Goal: Communication & Community: Share content

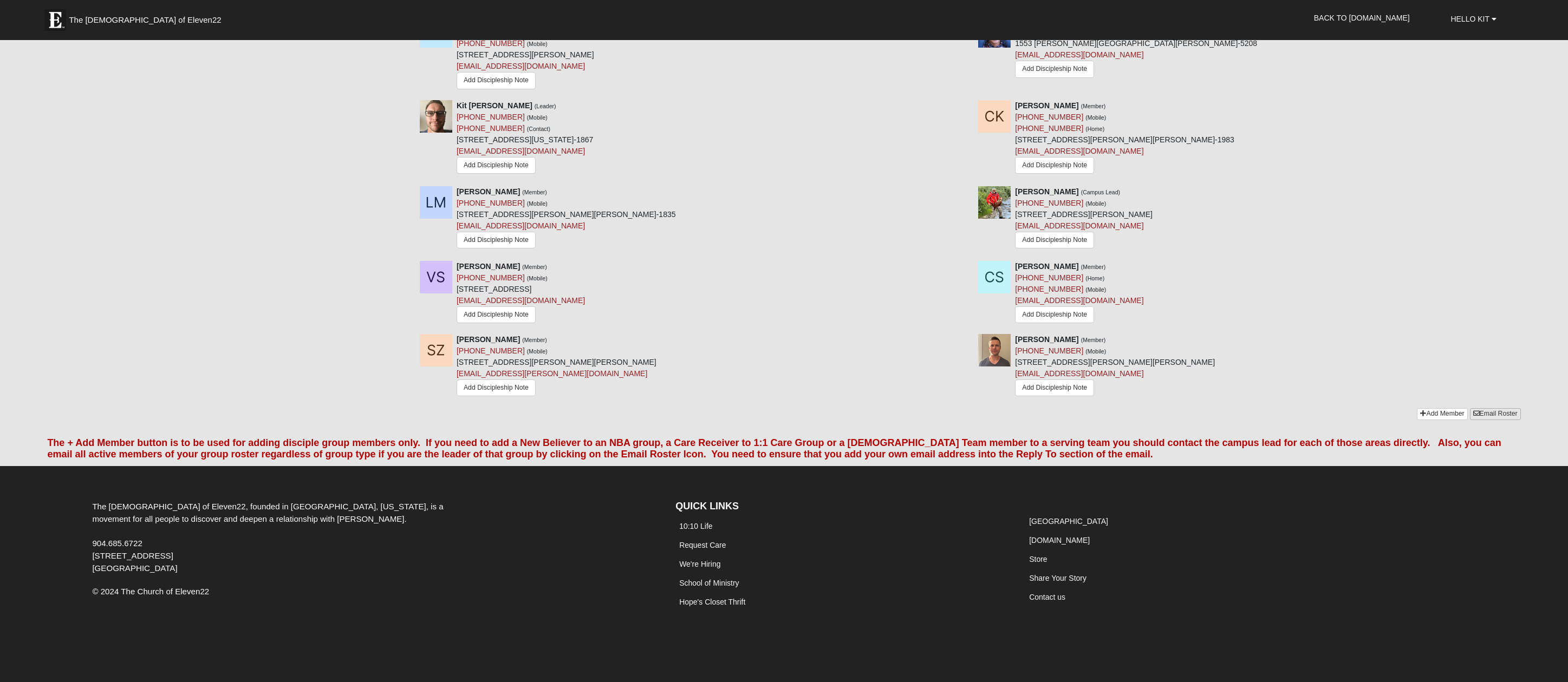
scroll to position [734, 0]
click at [1489, 412] on link "Email Roster" at bounding box center [1495, 415] width 51 height 12
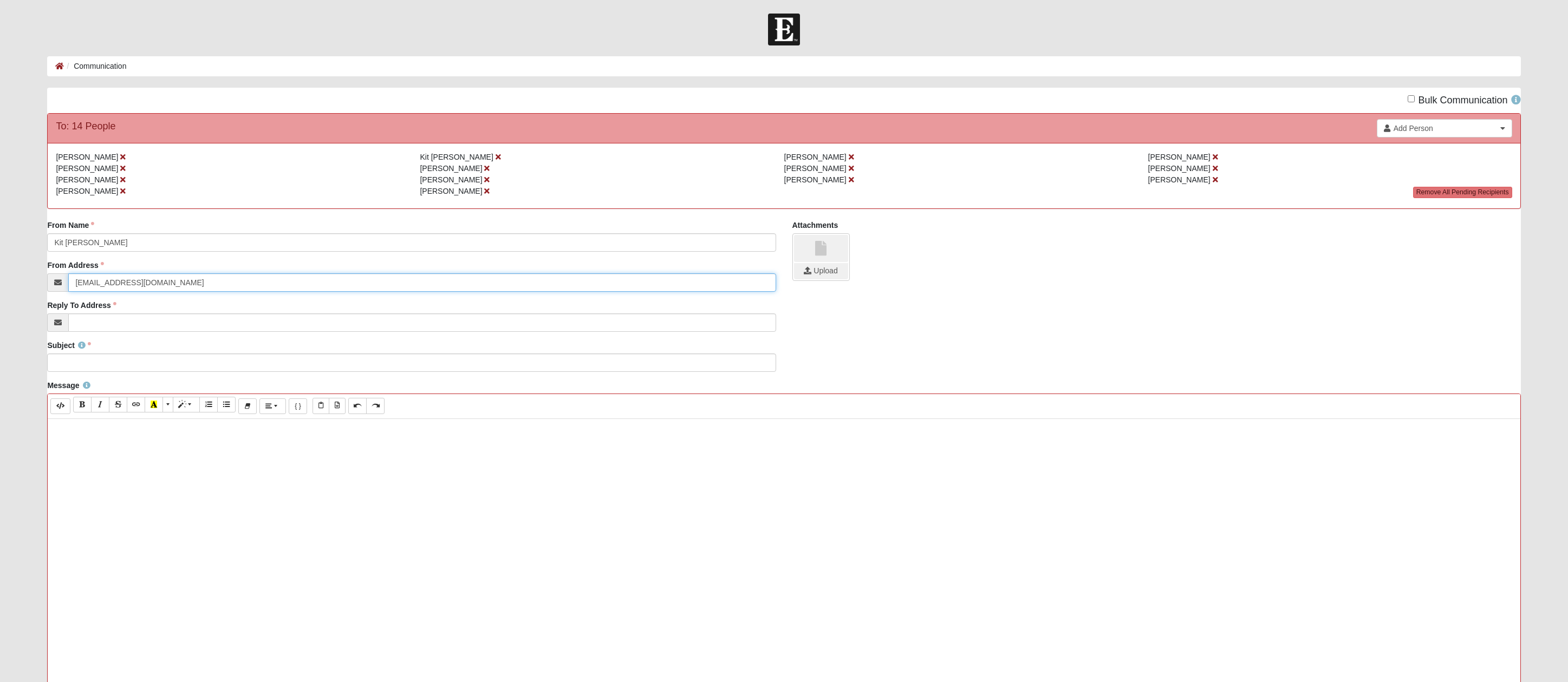
click at [150, 286] on input "[EMAIL_ADDRESS][DOMAIN_NAME]" at bounding box center [422, 282] width 707 height 19
drag, startPoint x: 143, startPoint y: 285, endPoint x: 45, endPoint y: 280, distance: 98.1
click at [45, 280] on div "From Name [PERSON_NAME] From Name is required. From Address [EMAIL_ADDRESS][DOM…" at bounding box center [411, 280] width 745 height 120
type input "[EMAIL_ADDRESS][DOMAIN_NAME]"
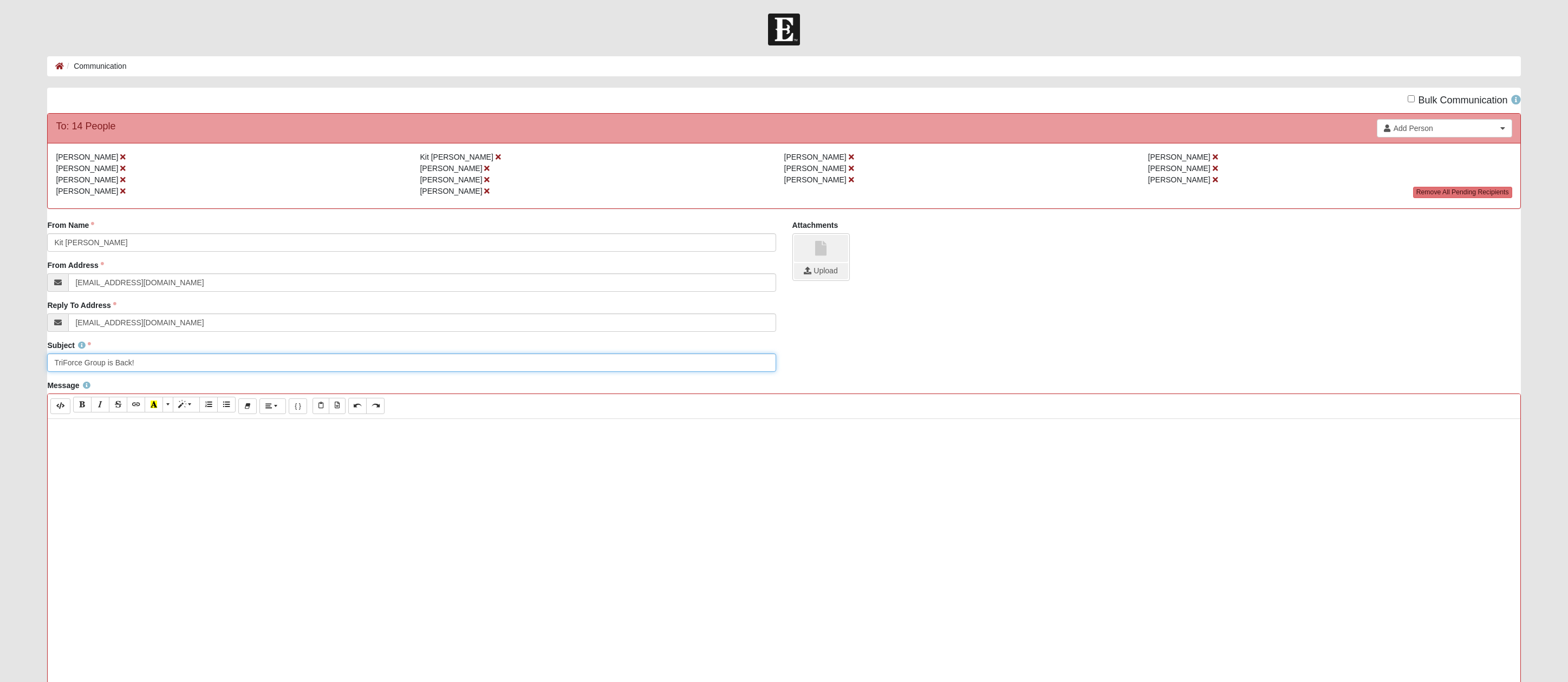
type input "TriForce Group is Back!"
drag, startPoint x: 546, startPoint y: 451, endPoint x: 531, endPoint y: 449, distance: 15.1
click at [531, 449] on p "I am not sure if you are in the GroupMe app, but in case you aren't, we have st…" at bounding box center [784, 447] width 1461 height 12
click at [639, 444] on p "I am not sure if you are in the GroupMe app, but in case you aren't, we have st…" at bounding box center [784, 447] width 1461 height 12
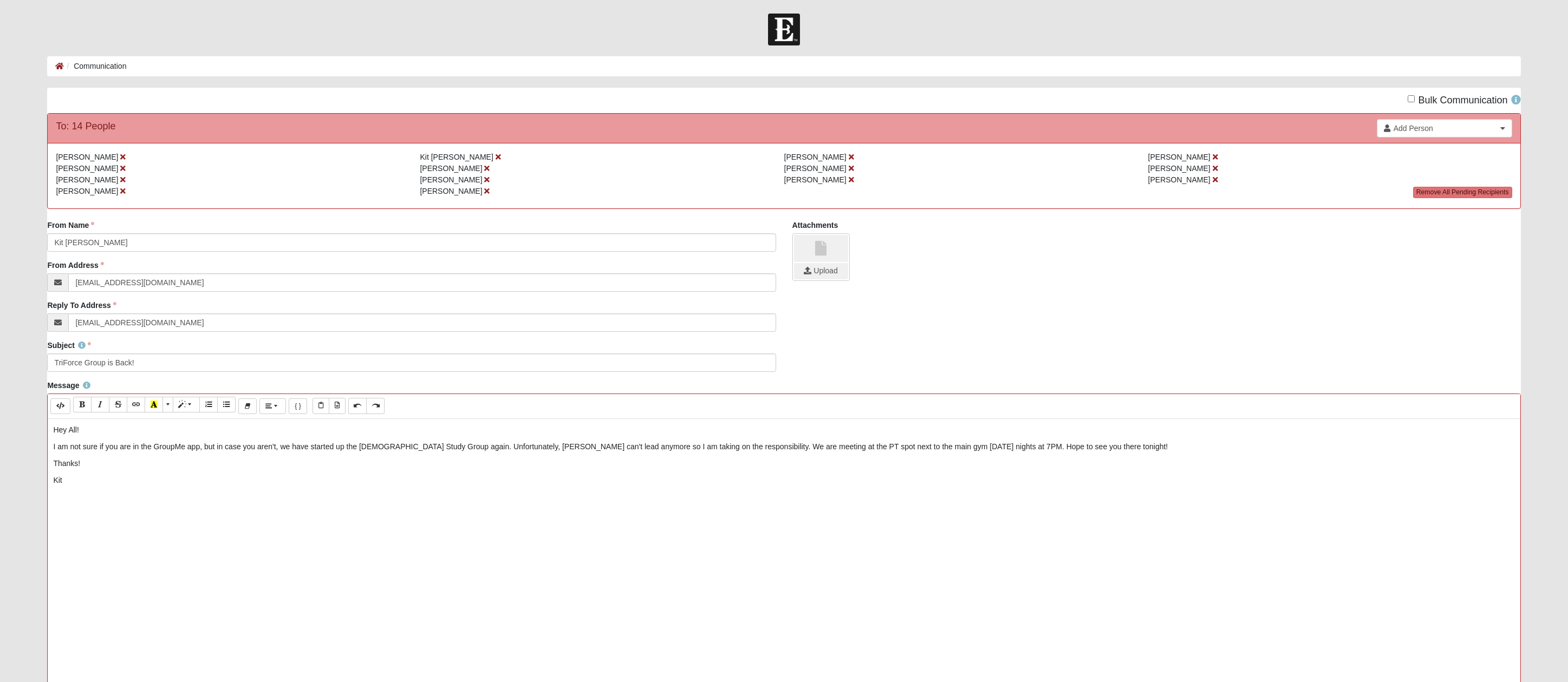
click at [970, 369] on div "Subject TriForce Group is Back! Subject is required." at bounding box center [784, 360] width 1490 height 40
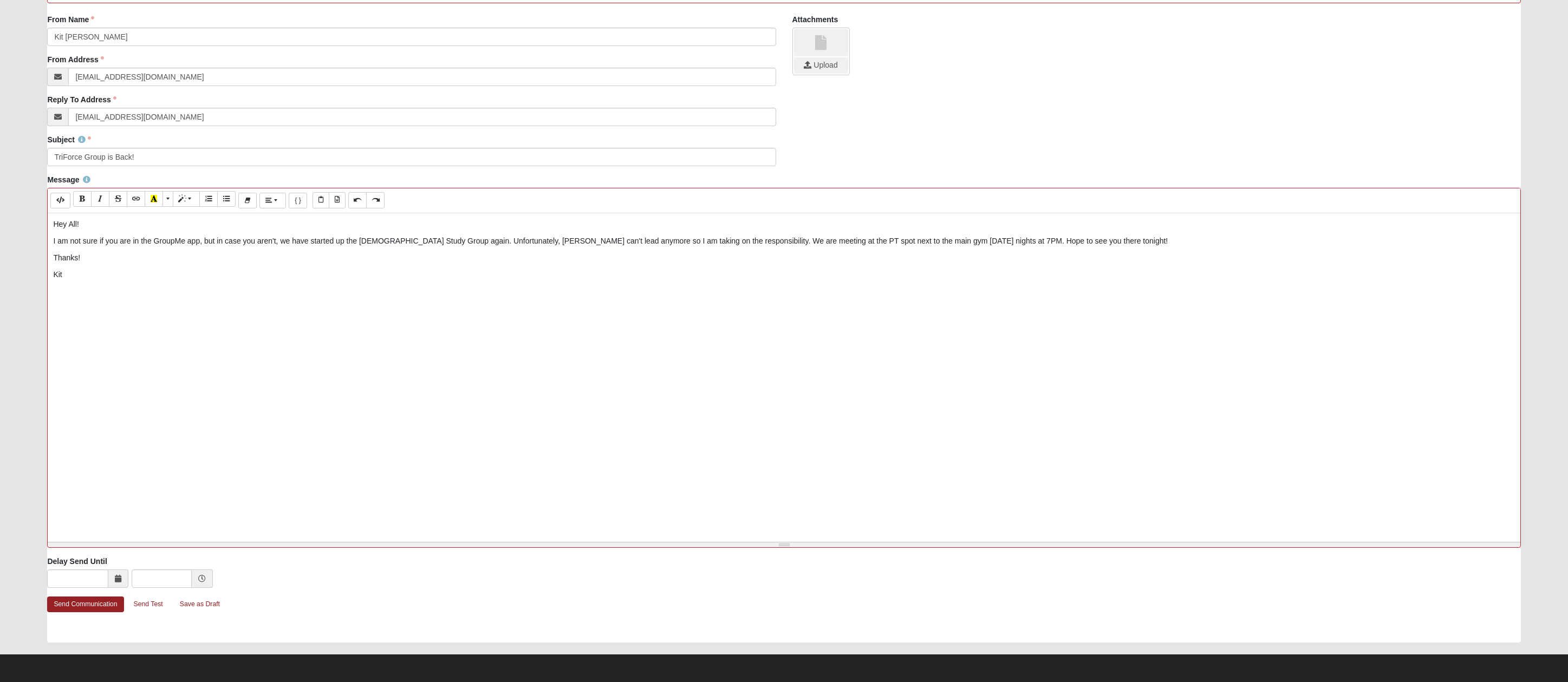
scroll to position [206, 0]
